Goal: Task Accomplishment & Management: Use online tool/utility

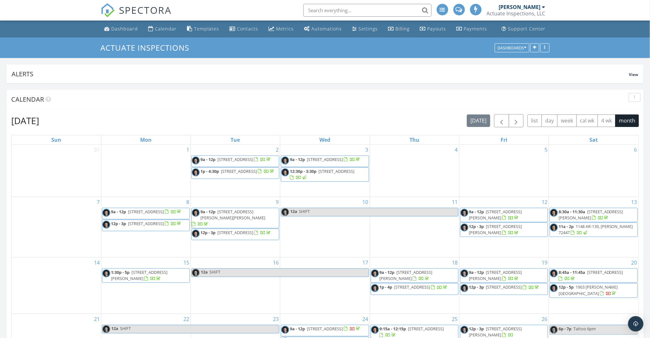
scroll to position [171, 0]
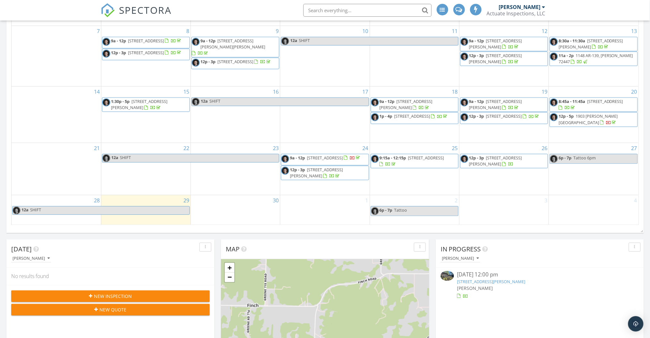
click at [573, 155] on div "6p - 7p Tattoo 6pm" at bounding box center [573, 158] width 46 height 6
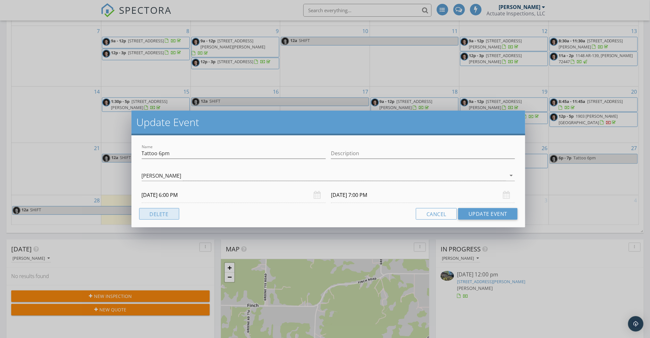
click at [170, 213] on button "Delete" at bounding box center [159, 214] width 40 height 12
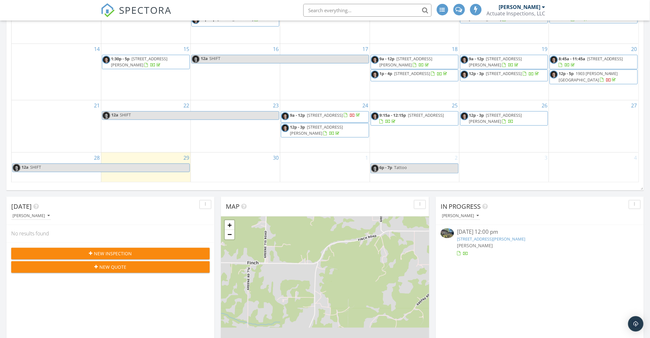
scroll to position [256, 0]
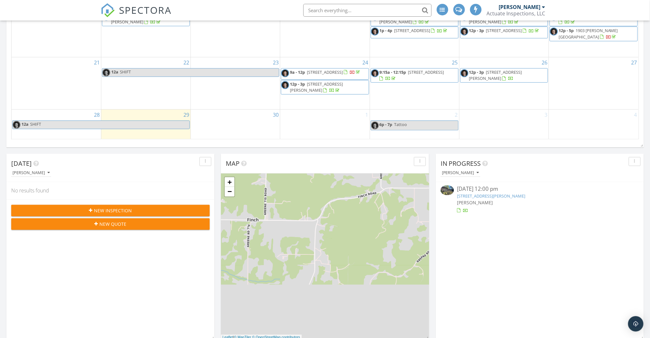
click at [307, 122] on div "1" at bounding box center [324, 124] width 89 height 29
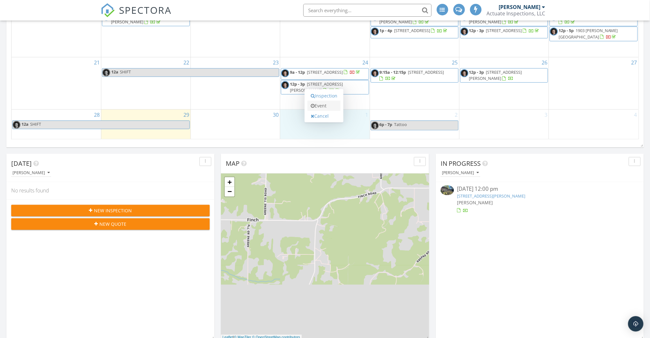
click at [325, 109] on link "Event" at bounding box center [323, 106] width 33 height 10
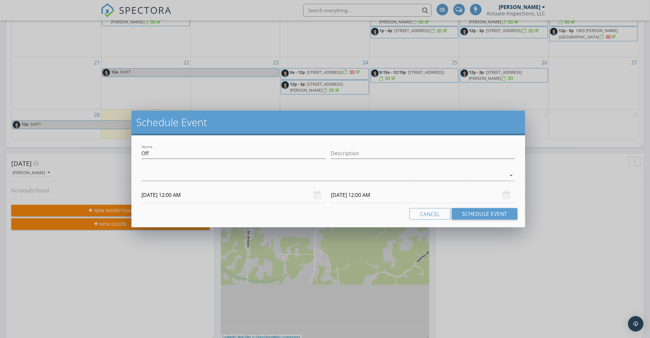
click at [171, 163] on div at bounding box center [234, 163] width 184 height 4
click at [176, 156] on input "Off" at bounding box center [234, 153] width 184 height 11
type input "[PERSON_NAME]"
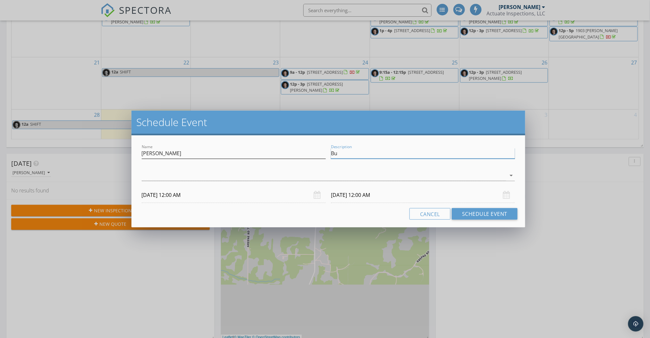
type input "B"
type input "[PERSON_NAME]"
type input "Phone notes"
click at [154, 156] on input "[PERSON_NAME]" at bounding box center [234, 153] width 184 height 11
click at [177, 173] on div at bounding box center [324, 175] width 364 height 11
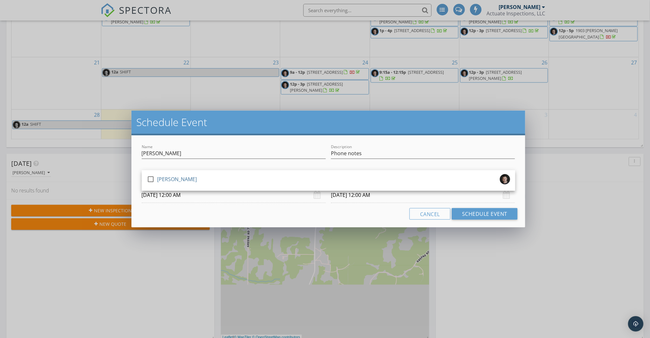
click at [177, 173] on link "check_box_outline_blank [PERSON_NAME]" at bounding box center [328, 180] width 373 height 15
click at [203, 154] on input "[PERSON_NAME]" at bounding box center [234, 153] width 184 height 11
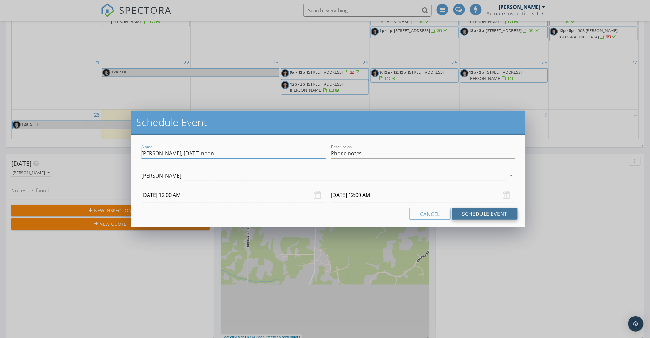
type input "[PERSON_NAME], [DATE] noon"
click at [467, 215] on button "Schedule Event" at bounding box center [485, 214] width 66 height 12
